Goal: Transaction & Acquisition: Obtain resource

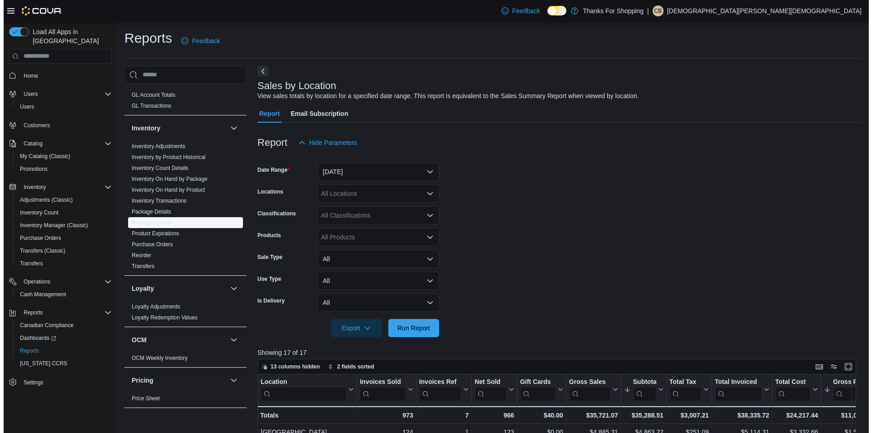
scroll to position [233, 0]
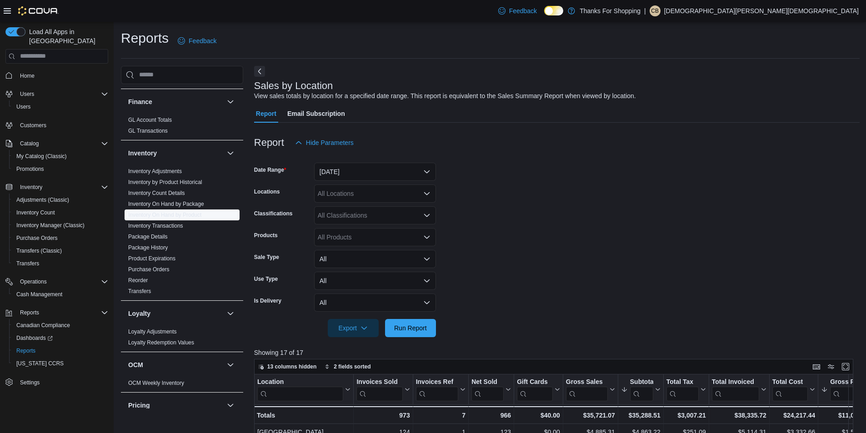
click at [189, 212] on link "Inventory On Hand by Product" at bounding box center [164, 215] width 73 height 6
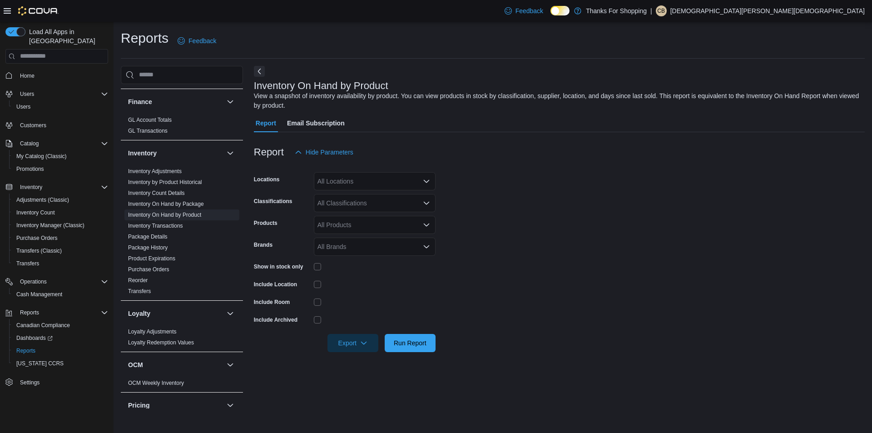
click at [367, 171] on div at bounding box center [559, 166] width 611 height 11
click at [363, 186] on div "All Locations" at bounding box center [375, 181] width 122 height 18
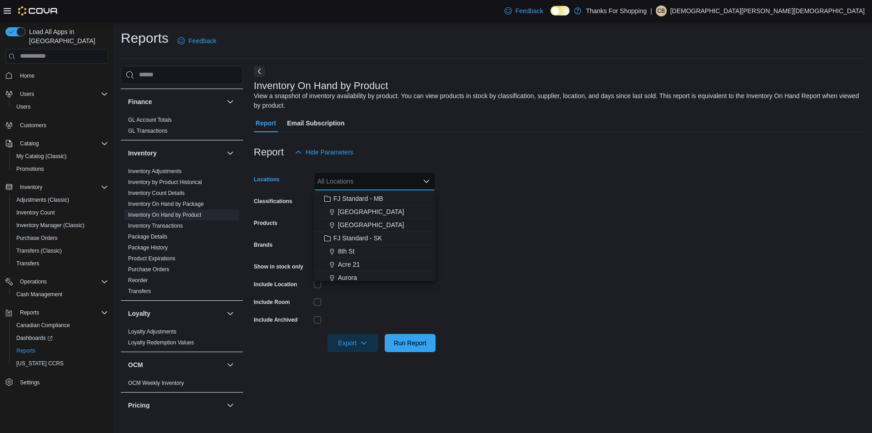
scroll to position [136, 0]
drag, startPoint x: 350, startPoint y: 271, endPoint x: 603, endPoint y: 230, distance: 255.9
click at [352, 271] on span "Rochdale" at bounding box center [351, 271] width 27 height 9
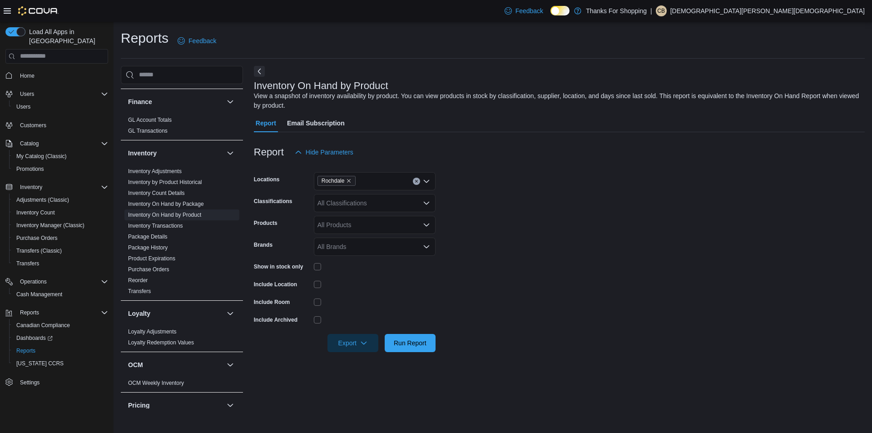
drag, startPoint x: 603, startPoint y: 230, endPoint x: 451, endPoint y: 196, distance: 155.9
click at [599, 229] on form "Locations Rochdale Classifications All Classifications Products All Products Br…" at bounding box center [559, 256] width 611 height 191
click at [362, 205] on div "All Classifications" at bounding box center [375, 203] width 122 height 18
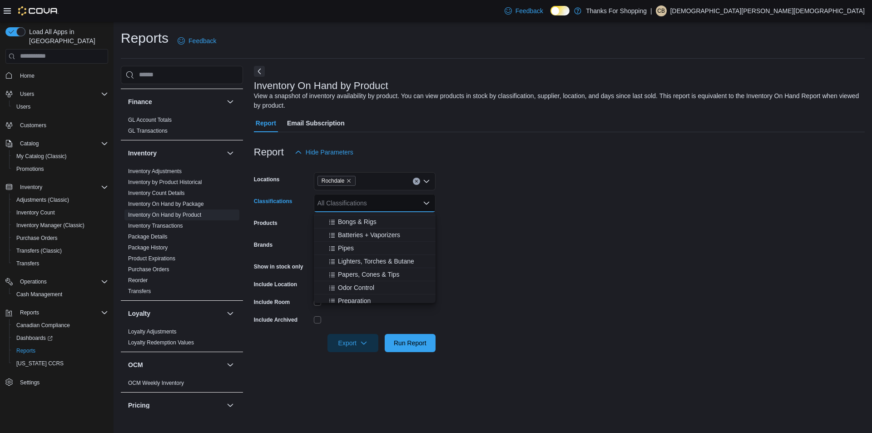
scroll to position [91, 0]
click at [615, 276] on form "Locations [GEOGRAPHIC_DATA] Classifications All Classifications Combo box. Sele…" at bounding box center [559, 256] width 611 height 191
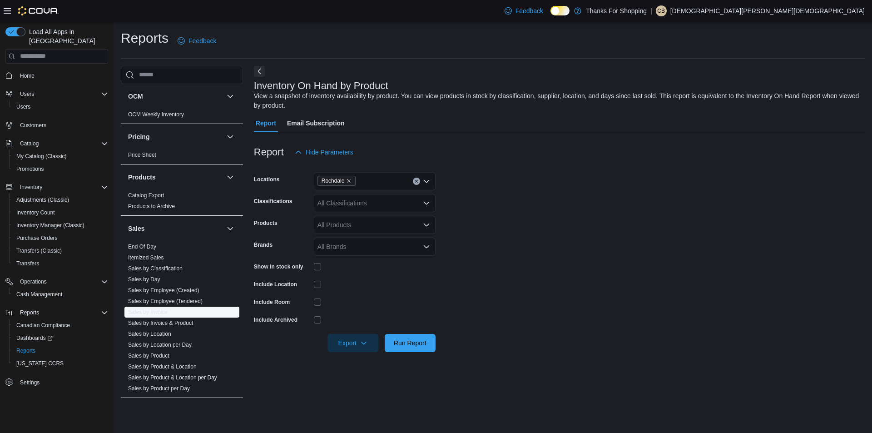
scroll to position [506, 0]
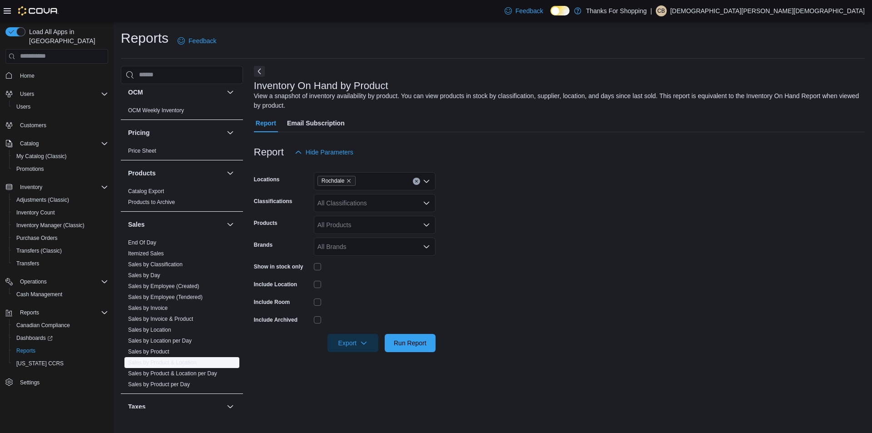
click at [169, 359] on link "Sales by Product & Location" at bounding box center [162, 362] width 69 height 6
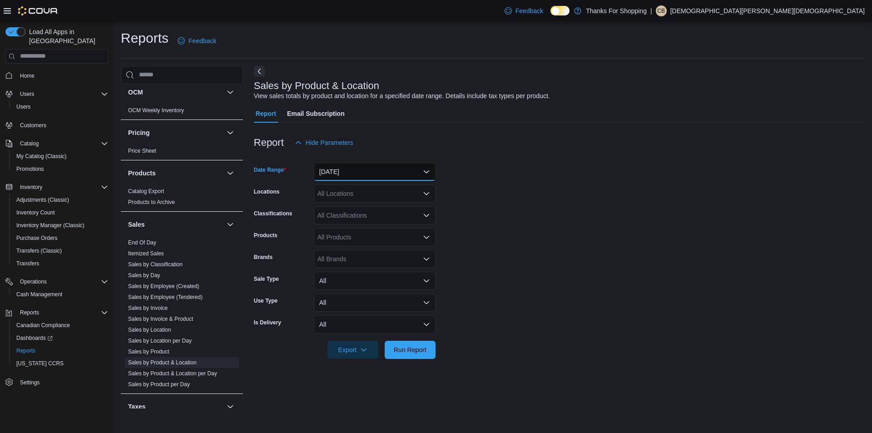
click at [348, 171] on button "[DATE]" at bounding box center [375, 172] width 122 height 18
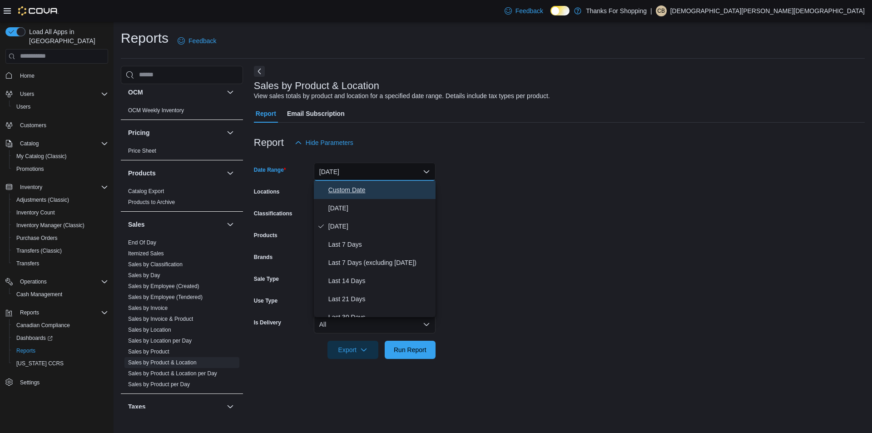
click at [336, 194] on span "Custom Date" at bounding box center [381, 189] width 104 height 11
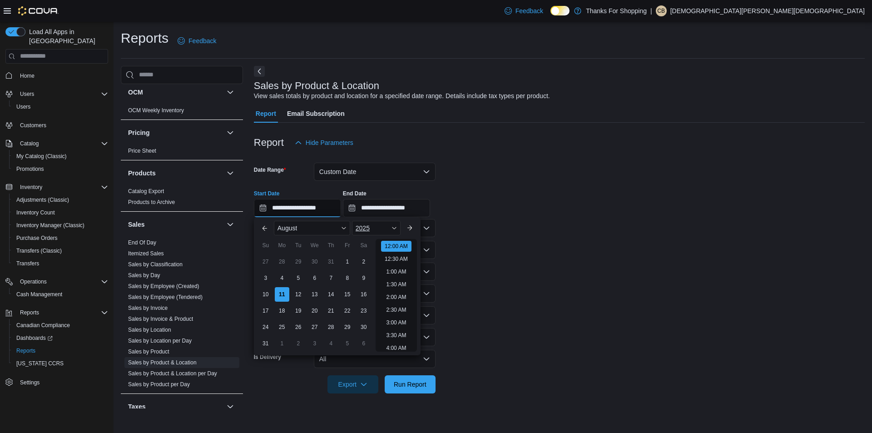
drag, startPoint x: 309, startPoint y: 209, endPoint x: 378, endPoint y: 232, distance: 72.9
click at [311, 210] on input "**********" at bounding box center [297, 208] width 87 height 18
click at [487, 365] on form "**********" at bounding box center [559, 273] width 611 height 242
type input "**********"
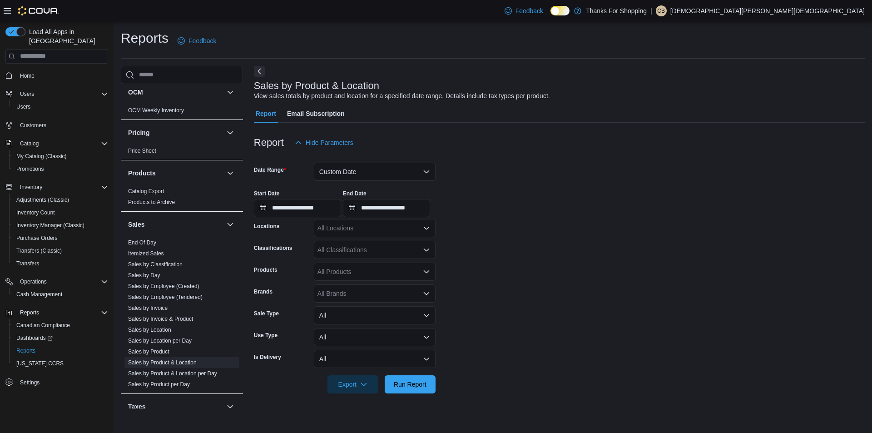
click at [330, 230] on div "All Locations" at bounding box center [375, 228] width 122 height 18
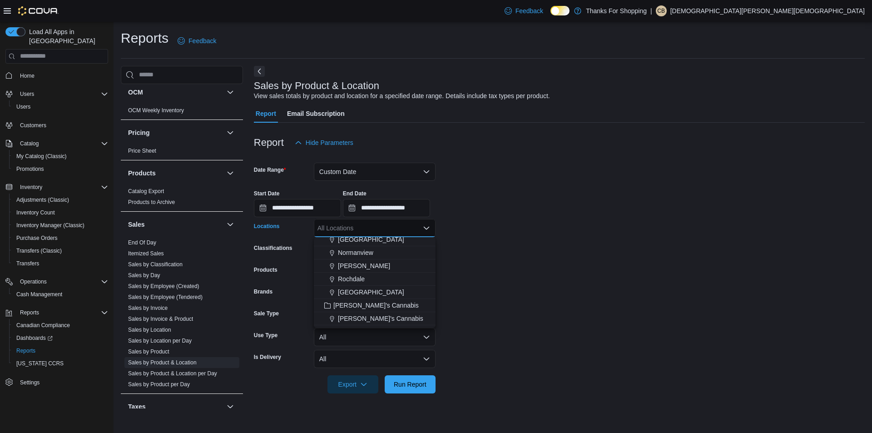
scroll to position [182, 0]
click at [352, 275] on span "Rochdale" at bounding box center [351, 272] width 27 height 9
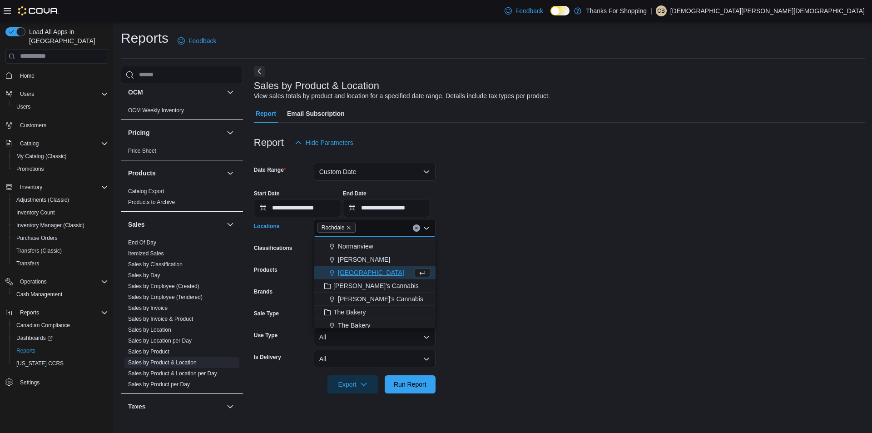
click at [579, 266] on form "**********" at bounding box center [559, 273] width 611 height 242
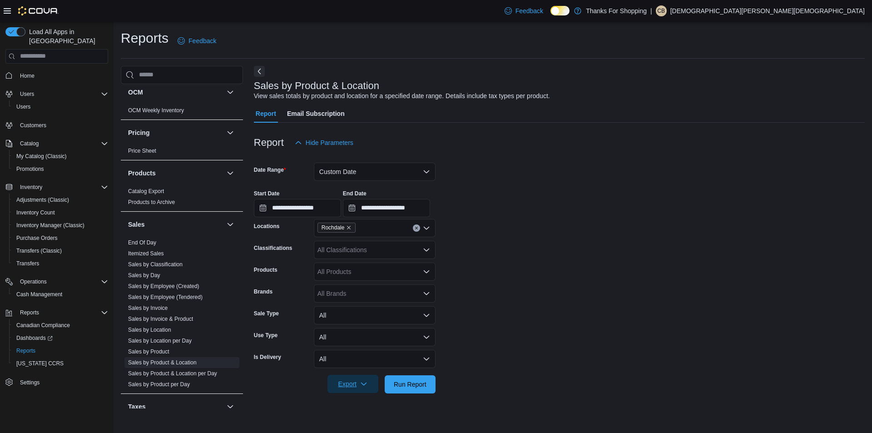
drag, startPoint x: 360, startPoint y: 384, endPoint x: 360, endPoint y: 392, distance: 8.2
click at [359, 384] on span "Export" at bounding box center [353, 384] width 40 height 18
click at [367, 336] on button "Export to Excel" at bounding box center [355, 330] width 52 height 18
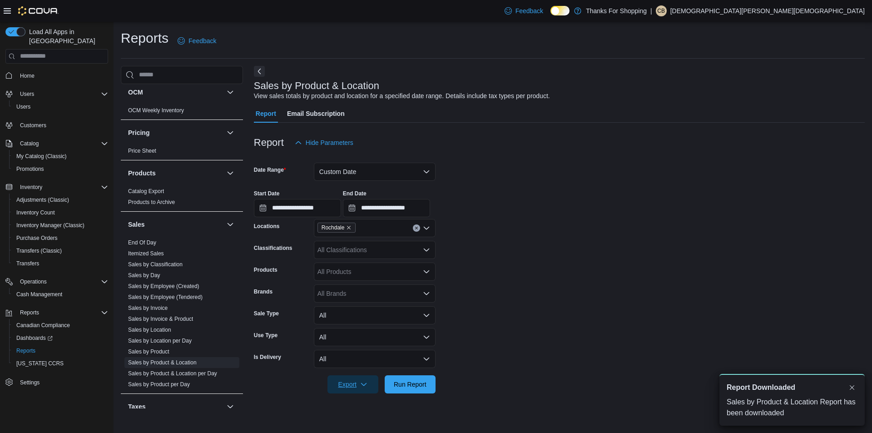
scroll to position [0, 0]
